Goal: Navigation & Orientation: Find specific page/section

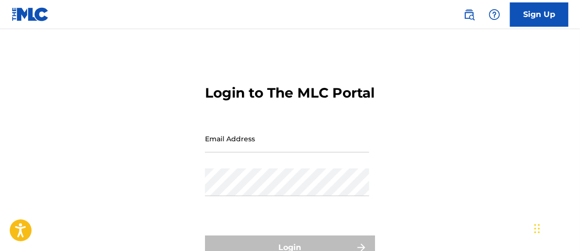
click at [358, 152] on input "Email Address" at bounding box center [287, 139] width 164 height 28
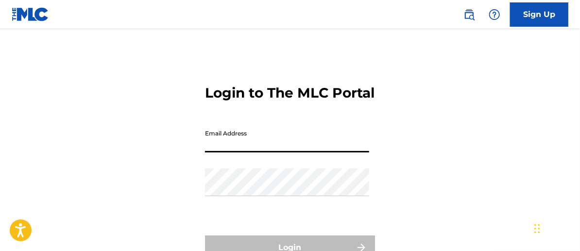
type input "[PERSON_NAME][EMAIL_ADDRESS][PERSON_NAME][DOMAIN_NAME]"
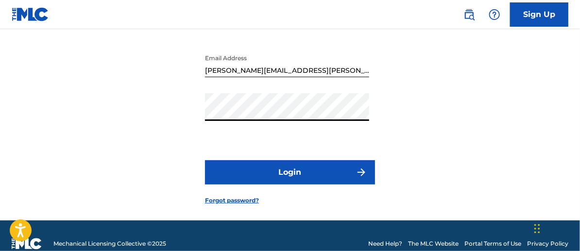
scroll to position [84, 0]
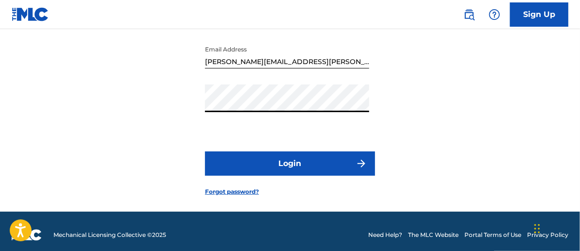
click at [333, 176] on button "Login" at bounding box center [290, 163] width 170 height 24
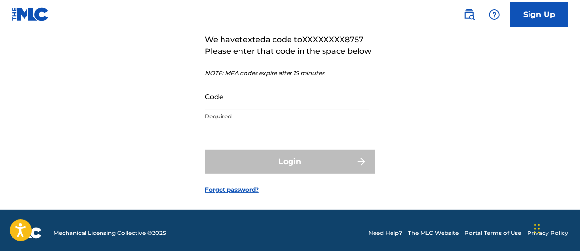
scroll to position [87, 0]
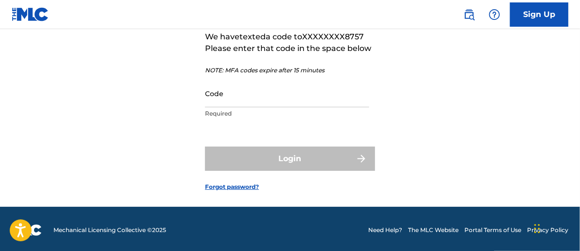
click at [307, 107] on input "Code" at bounding box center [287, 94] width 164 height 28
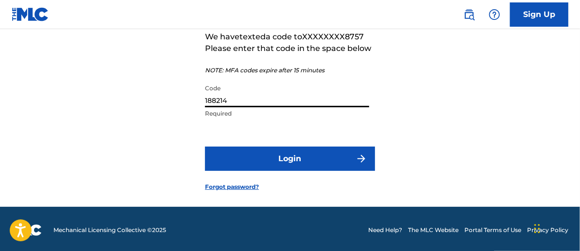
type input "188214"
click at [312, 171] on button "Login" at bounding box center [290, 159] width 170 height 24
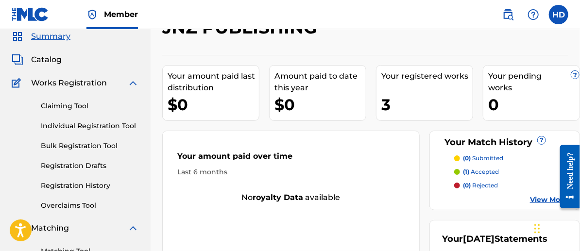
scroll to position [39, 0]
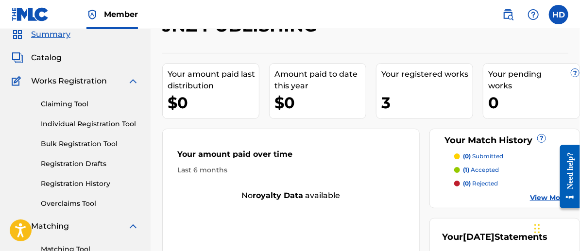
click at [482, 170] on p "(1) accepted" at bounding box center [481, 170] width 36 height 9
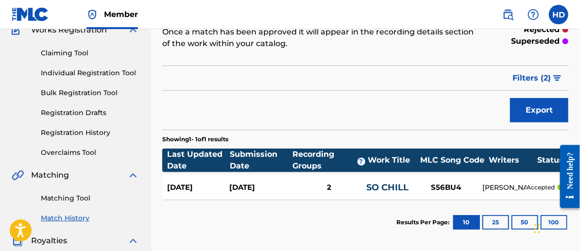
scroll to position [79, 0]
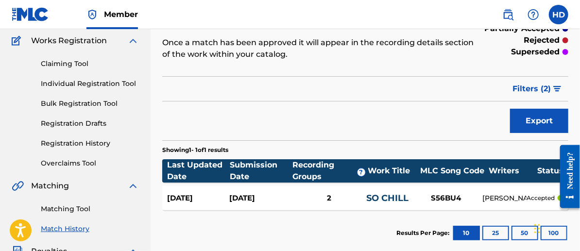
click at [96, 146] on link "Registration History" at bounding box center [90, 143] width 98 height 10
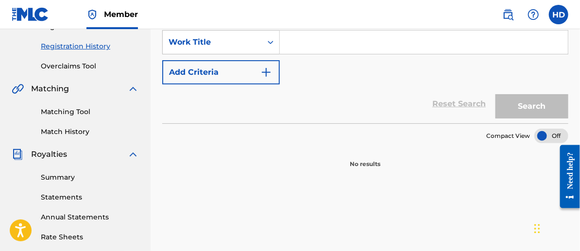
scroll to position [177, 0]
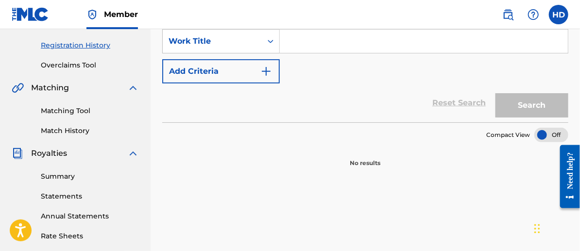
click at [73, 134] on link "Match History" at bounding box center [90, 131] width 98 height 10
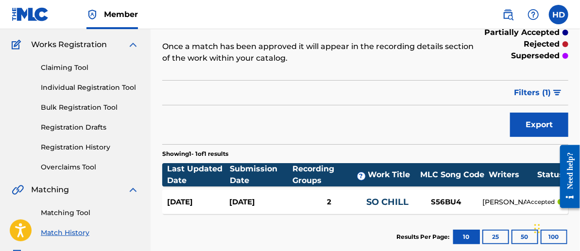
scroll to position [69, 0]
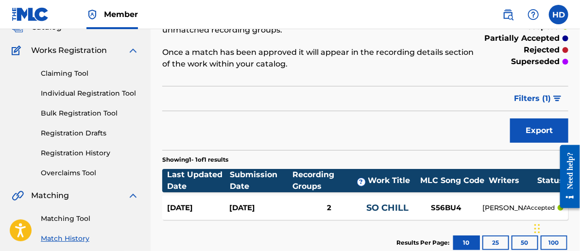
click at [90, 137] on link "Registration Drafts" at bounding box center [90, 133] width 98 height 10
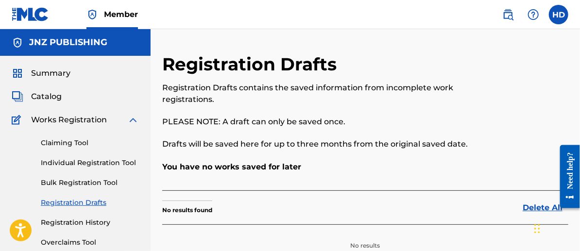
click at [61, 99] on span "Catalog" at bounding box center [46, 97] width 31 height 12
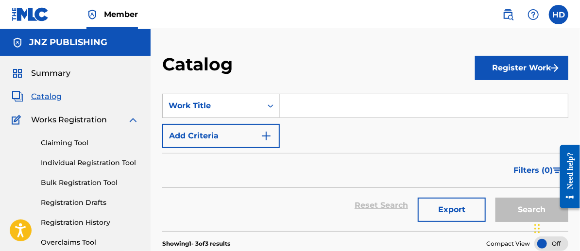
click at [66, 77] on span "Summary" at bounding box center [50, 73] width 39 height 12
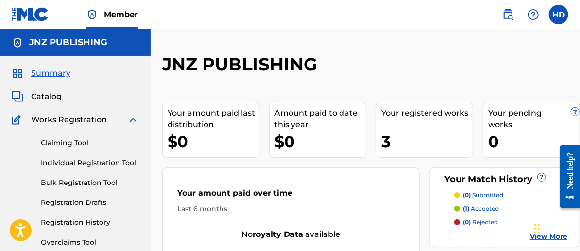
click at [561, 10] on label at bounding box center [558, 14] width 19 height 19
click at [558, 15] on input "HD Habeeb Dosunmu [EMAIL_ADDRESS][PERSON_NAME][DOMAIN_NAME] Notification Prefer…" at bounding box center [558, 15] width 0 height 0
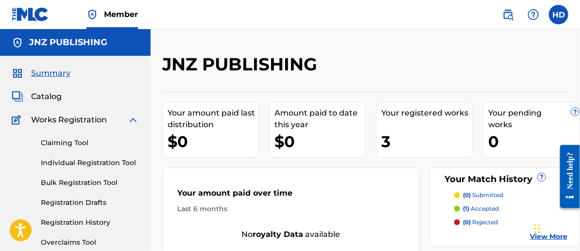
click at [564, 22] on label at bounding box center [558, 14] width 19 height 19
click at [558, 15] on input "HD Habeeb Dosunmu [EMAIL_ADDRESS][PERSON_NAME][DOMAIN_NAME] Notification Prefer…" at bounding box center [558, 15] width 0 height 0
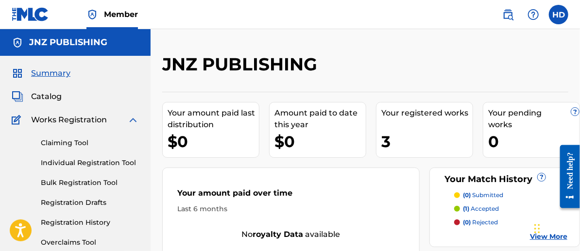
click at [566, 21] on div "HD HD Habeeb Dosunmu [EMAIL_ADDRESS][PERSON_NAME][DOMAIN_NAME] Notification Pre…" at bounding box center [530, 14] width 76 height 19
click at [560, 17] on label at bounding box center [558, 14] width 19 height 19
click at [558, 15] on input "HD Habeeb Dosunmu [EMAIL_ADDRESS][PERSON_NAME][DOMAIN_NAME] Notification Prefer…" at bounding box center [558, 15] width 0 height 0
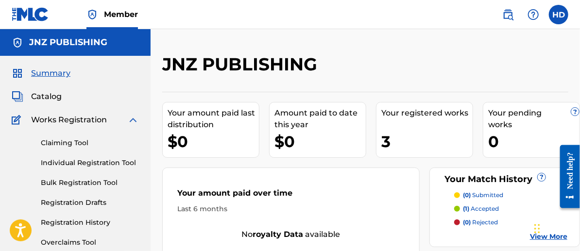
click at [556, 12] on label at bounding box center [558, 14] width 19 height 19
click at [558, 15] on input "HD Habeeb Dosunmu [EMAIL_ADDRESS][PERSON_NAME][DOMAIN_NAME] Notification Prefer…" at bounding box center [558, 15] width 0 height 0
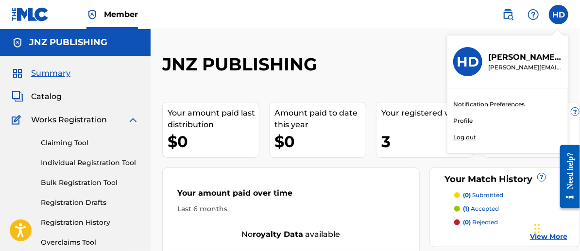
click at [464, 139] on p "Log out" at bounding box center [464, 137] width 23 height 9
click at [558, 15] on input "HD Habeeb Dosunmu [EMAIL_ADDRESS][PERSON_NAME][DOMAIN_NAME] Notification Prefer…" at bounding box center [558, 15] width 0 height 0
